Goal: Find specific page/section: Find specific page/section

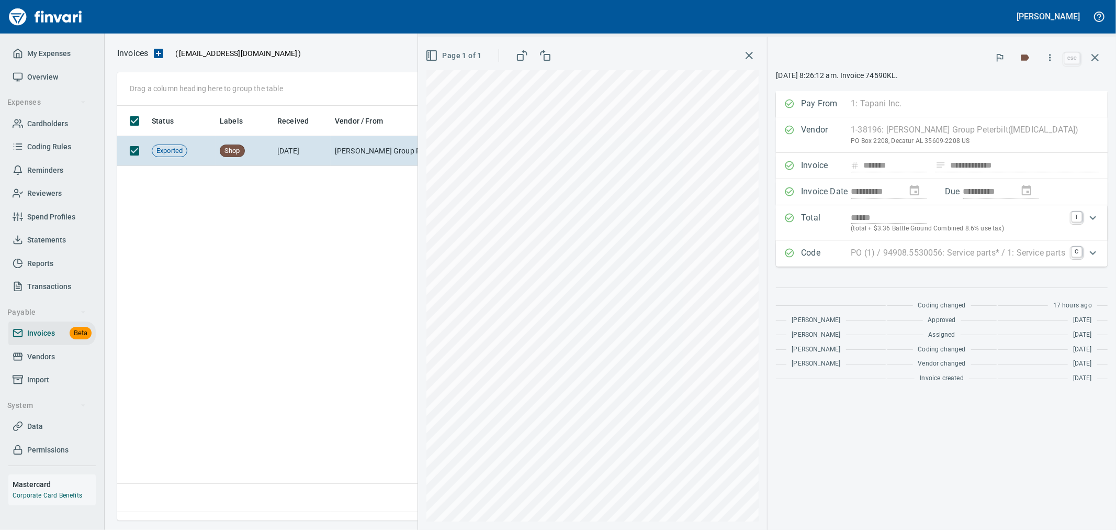
scroll to position [397, 977]
click at [1093, 60] on icon "button" at bounding box center [1095, 57] width 7 height 7
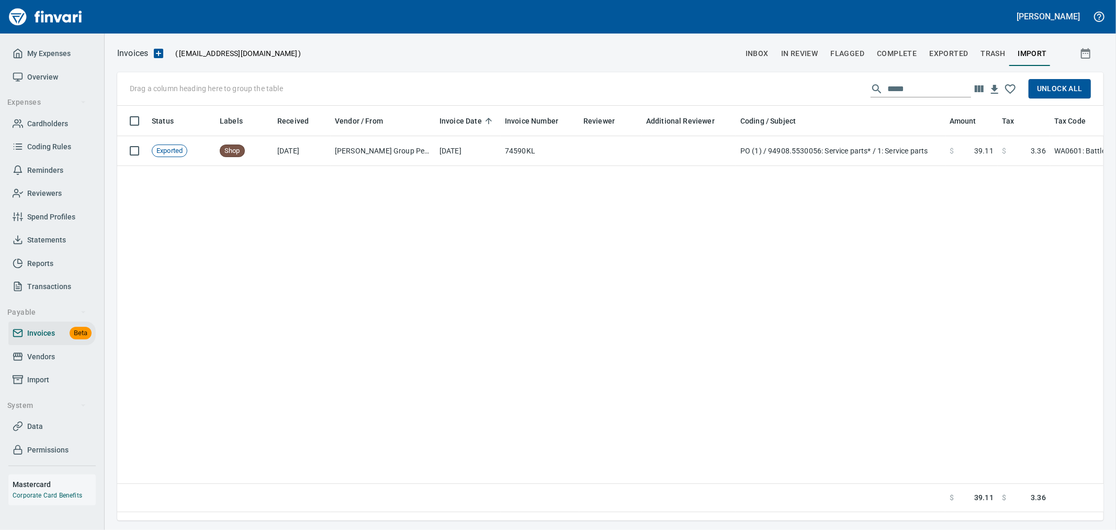
click at [1100, 54] on span "button" at bounding box center [1086, 53] width 25 height 13
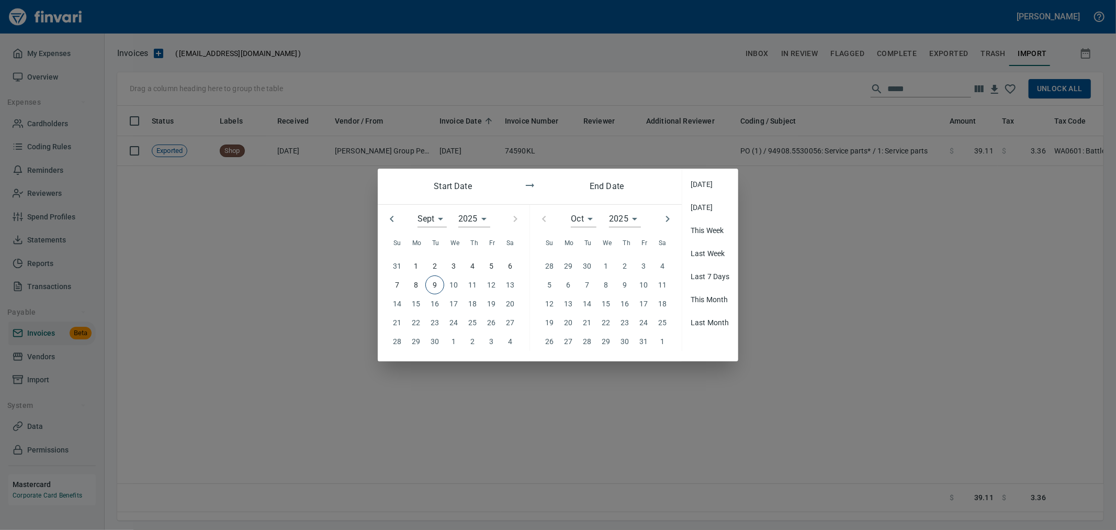
click at [780, 270] on div at bounding box center [558, 265] width 1116 height 530
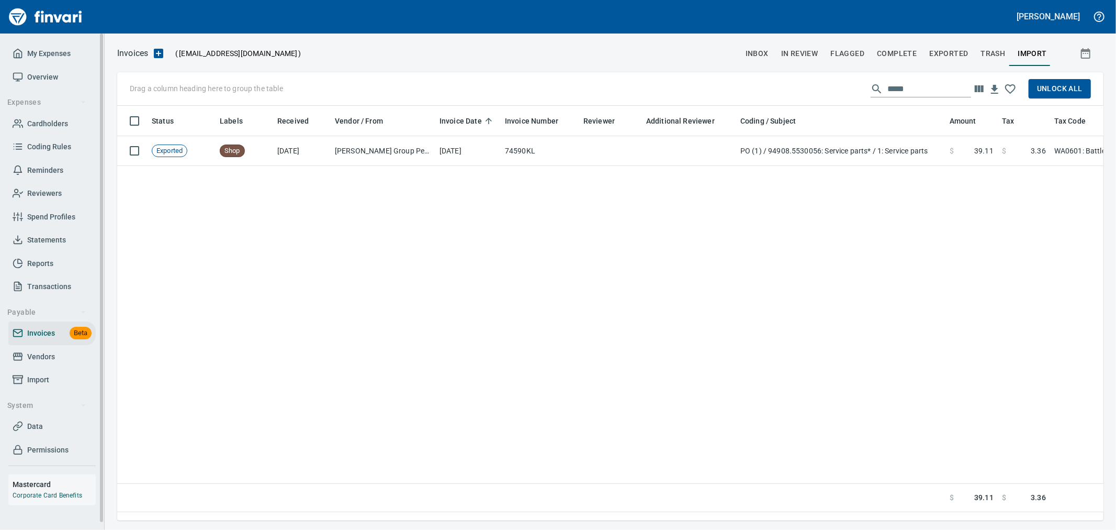
drag, startPoint x: 41, startPoint y: 351, endPoint x: 91, endPoint y: 349, distance: 50.3
click at [41, 351] on span "Vendors" at bounding box center [41, 356] width 28 height 13
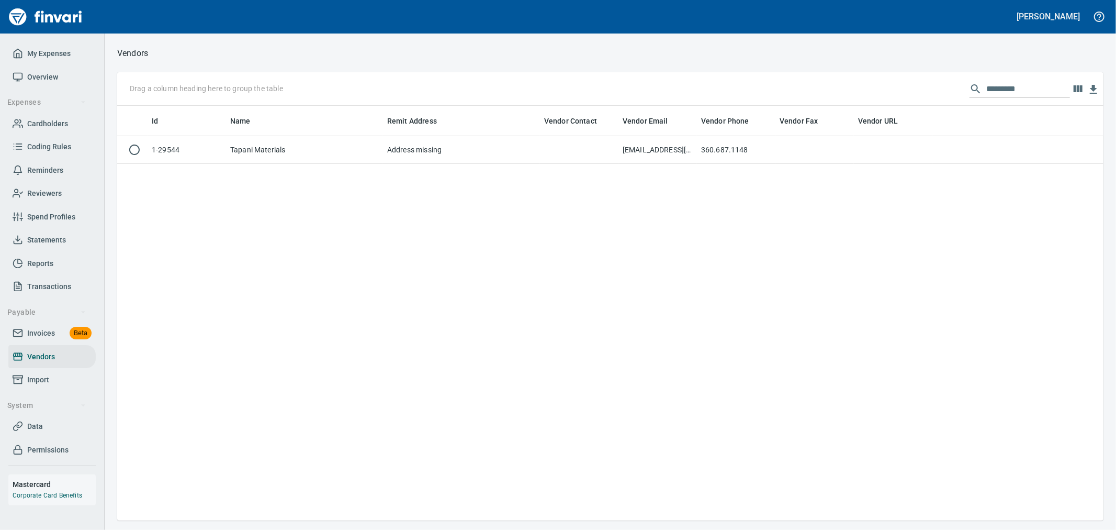
scroll to position [1, 1]
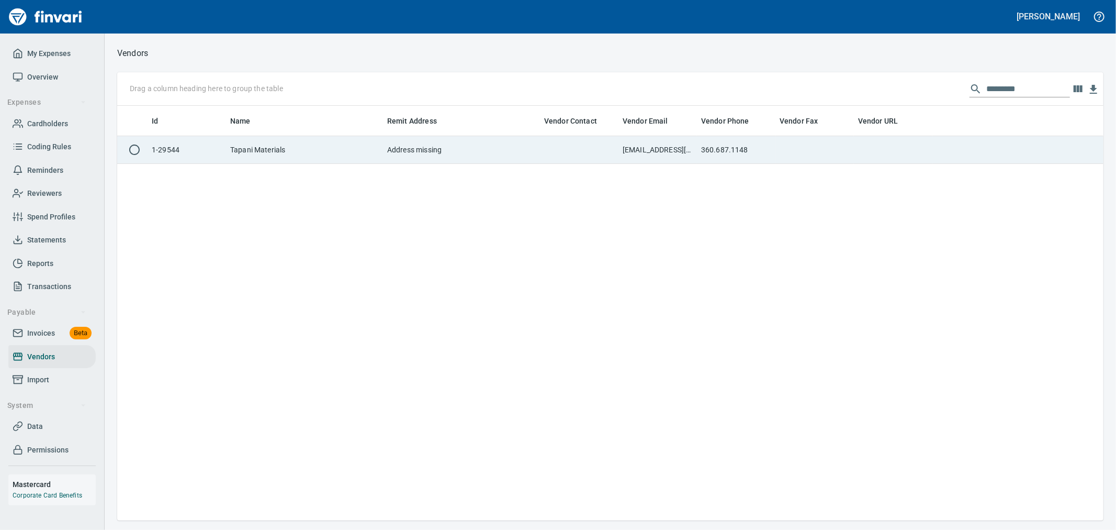
click at [752, 154] on td "360.687.1148" at bounding box center [736, 150] width 79 height 28
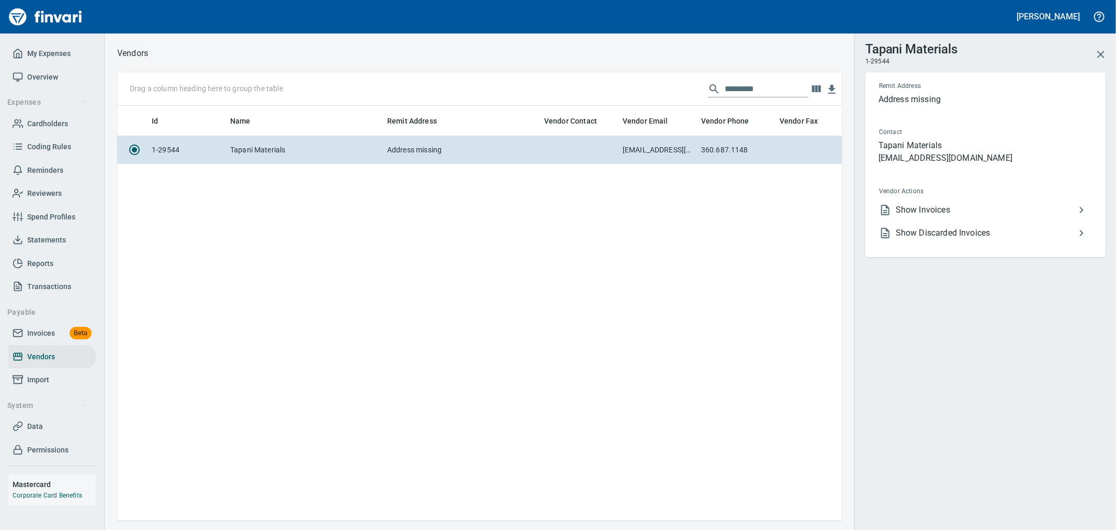
scroll to position [397, 716]
click at [940, 206] on span "Show Invoices" at bounding box center [986, 210] width 180 height 13
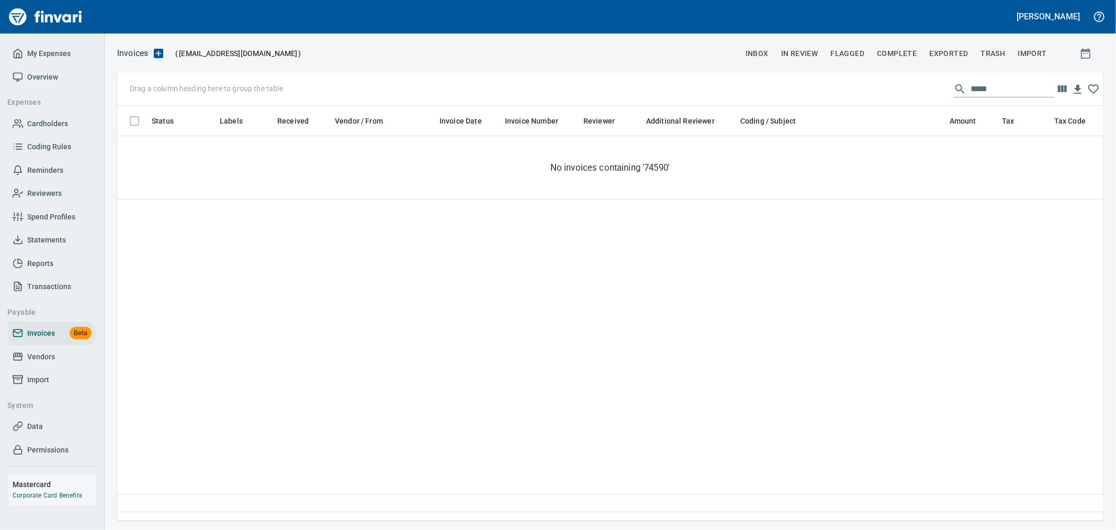
click at [998, 88] on input "*****" at bounding box center [1013, 89] width 84 height 17
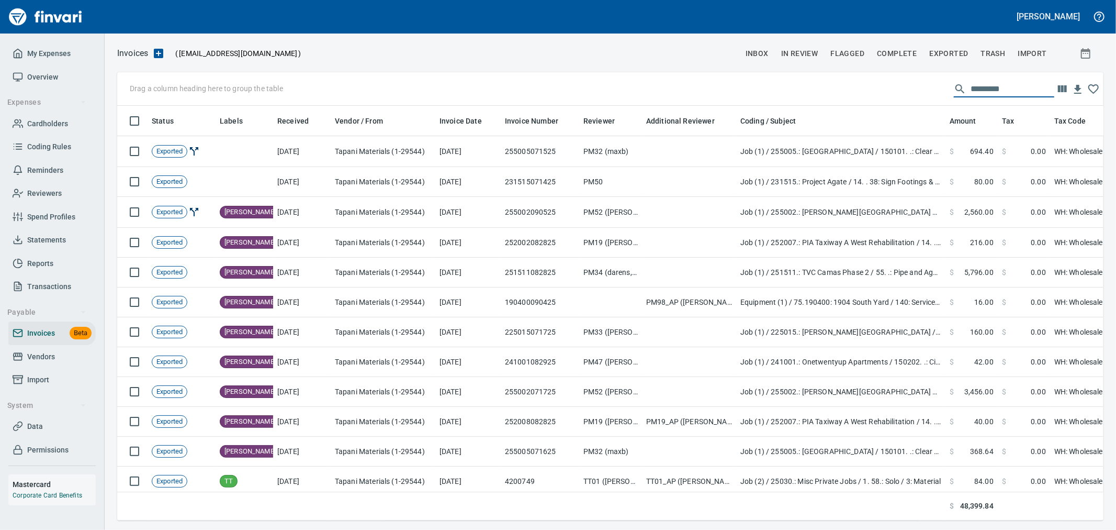
scroll to position [397, 969]
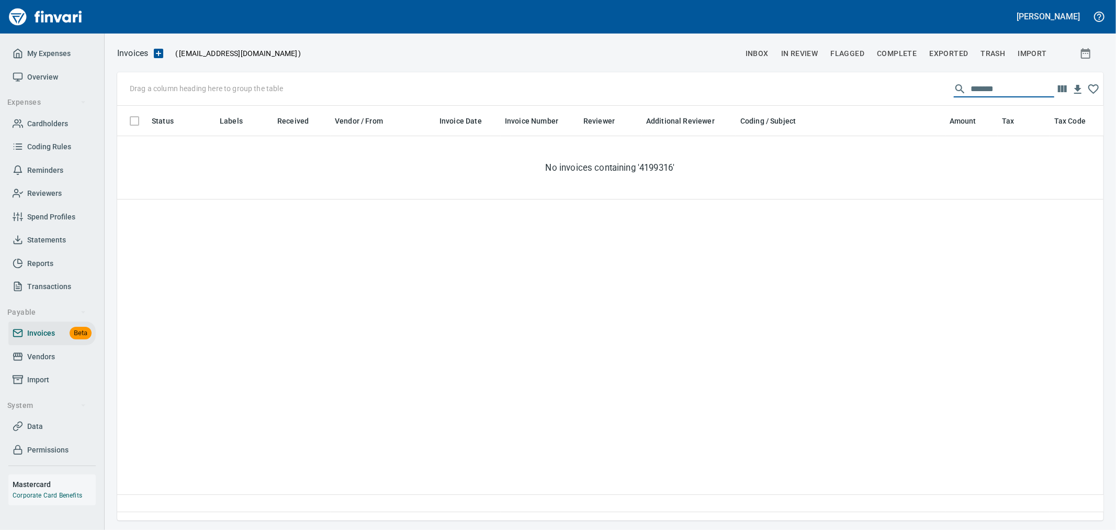
type input "*******"
